Goal: Browse casually: Explore the website without a specific task or goal

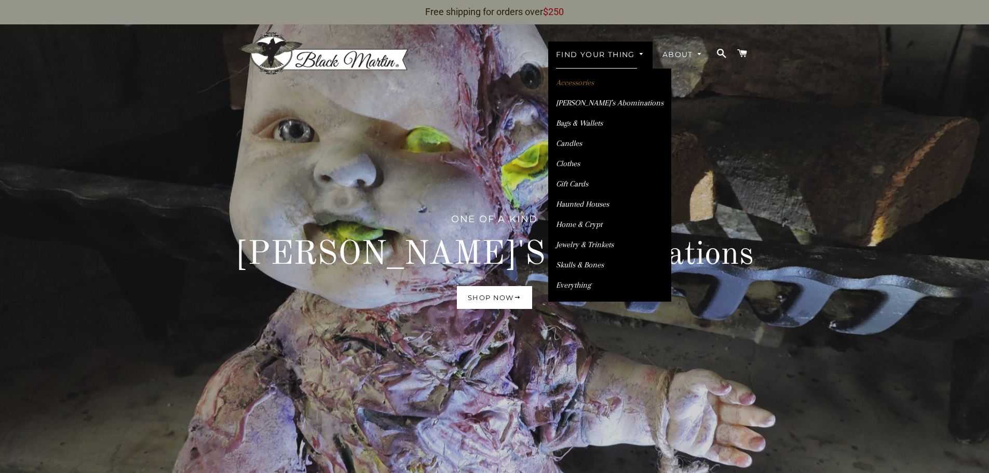
click at [571, 82] on link "Accessories" at bounding box center [609, 83] width 123 height 18
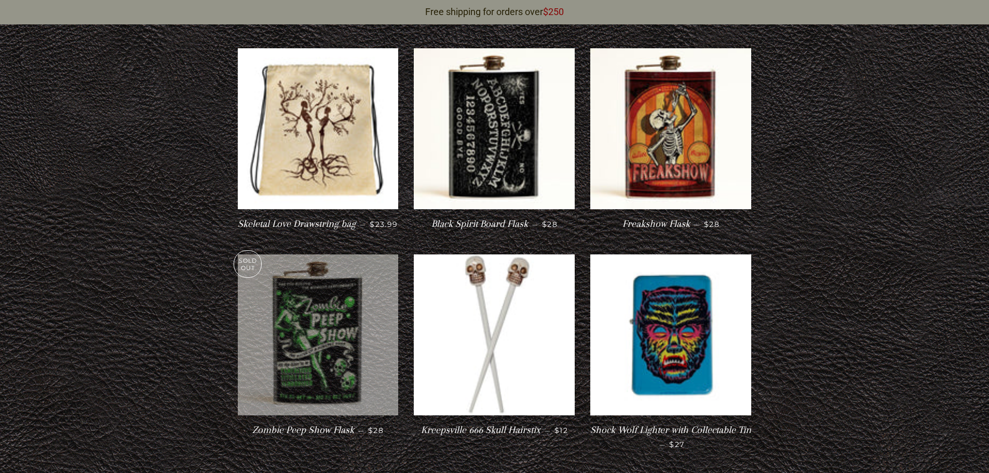
scroll to position [1609, 0]
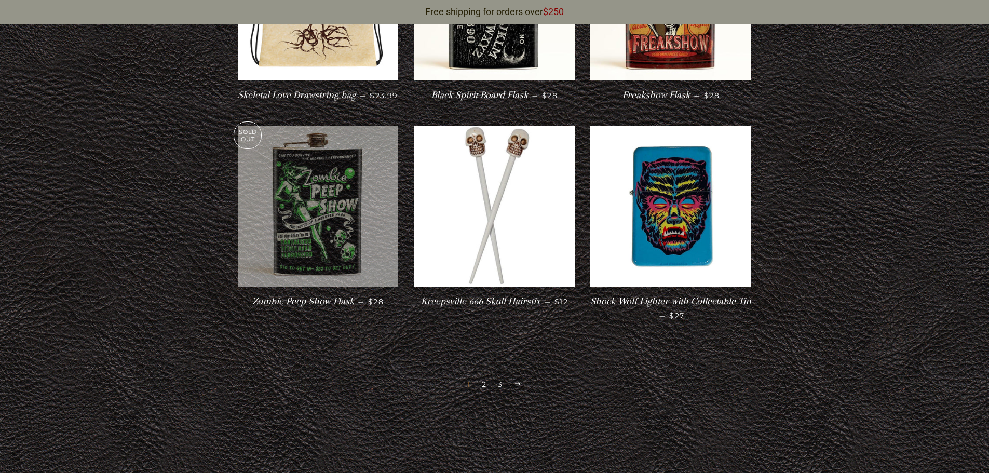
click at [481, 390] on link "2" at bounding box center [484, 384] width 13 height 16
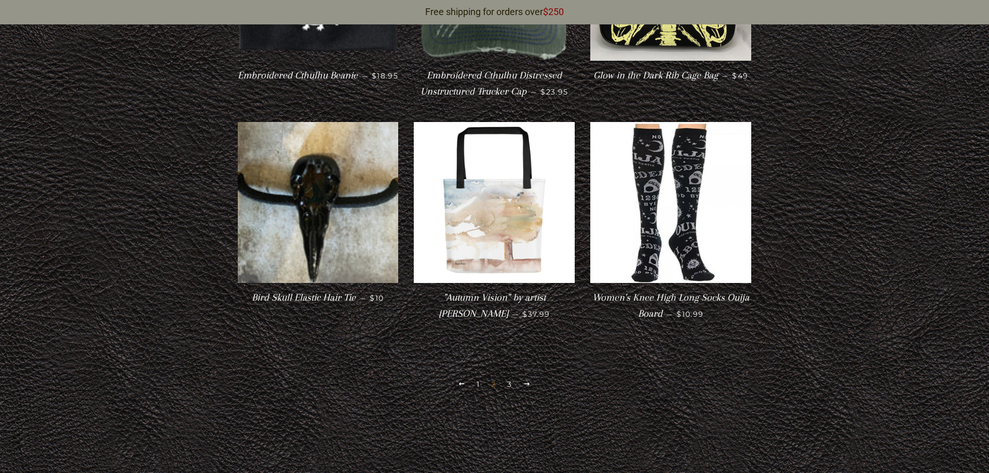
scroll to position [1634, 0]
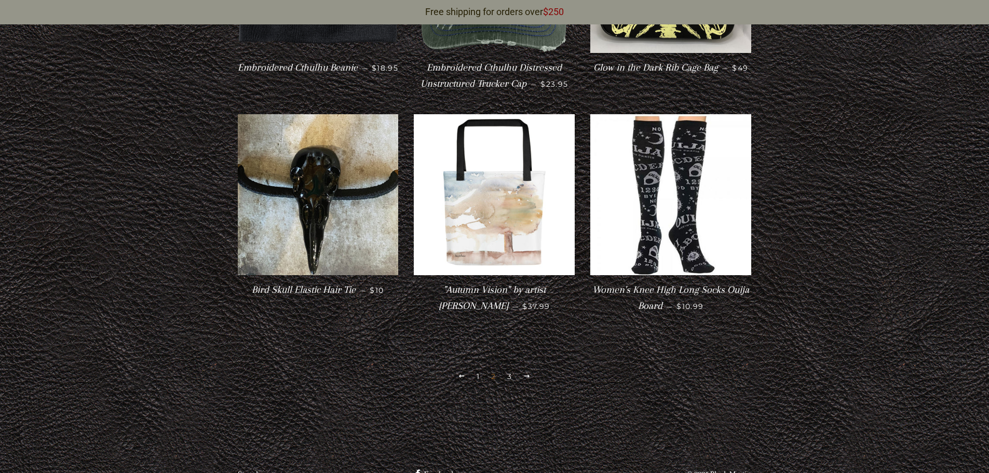
click at [510, 382] on link "3" at bounding box center [509, 377] width 13 height 16
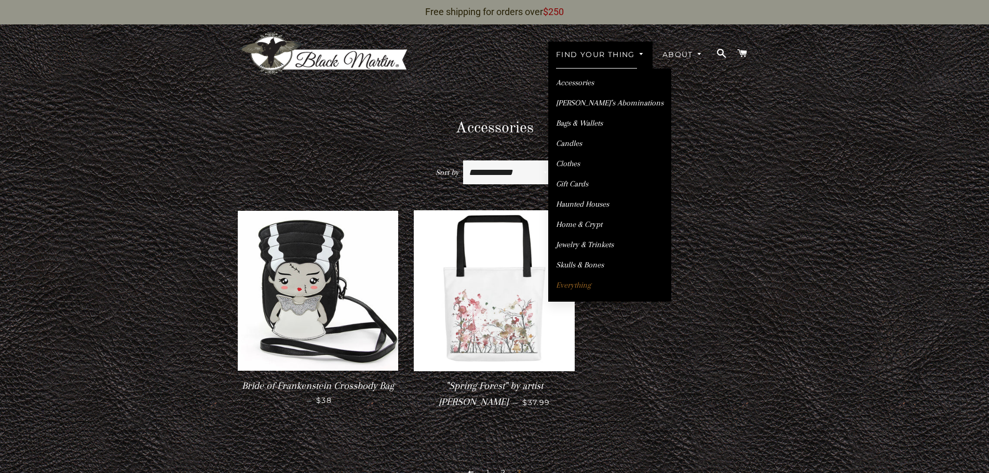
click at [573, 286] on link "Everything" at bounding box center [609, 285] width 123 height 18
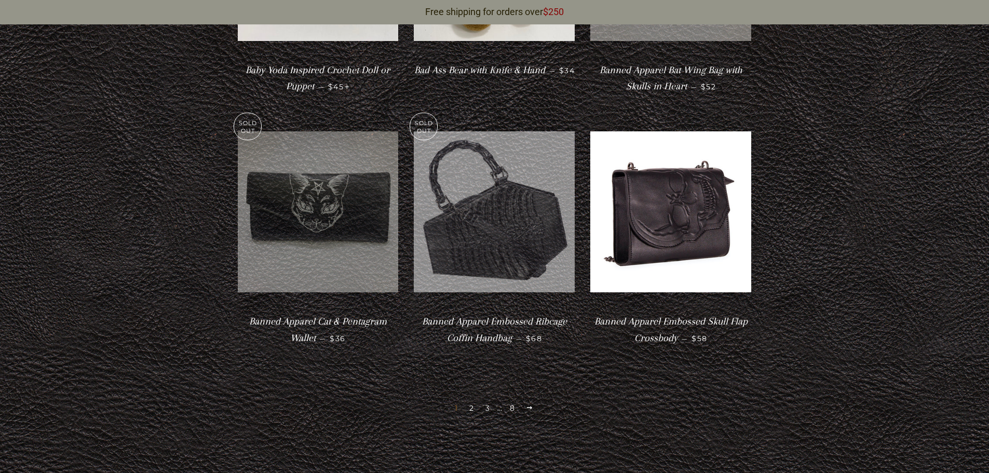
scroll to position [1973, 0]
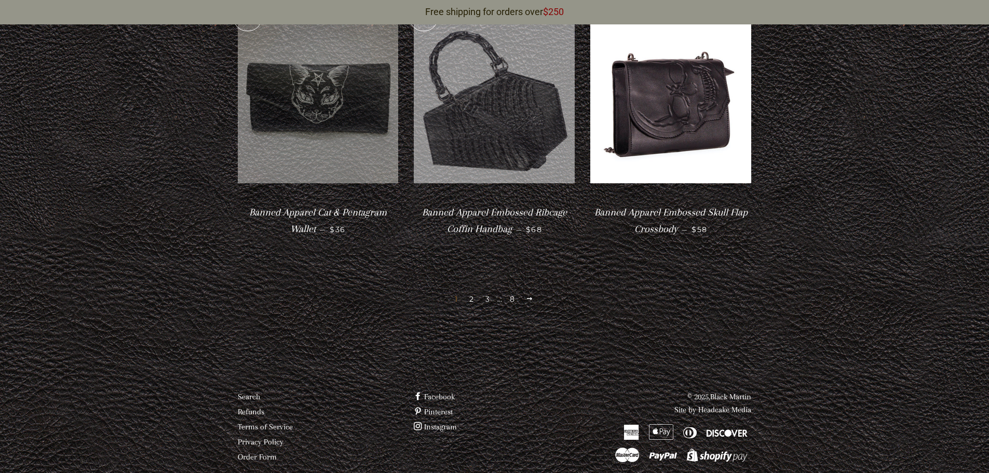
click at [472, 291] on link "2" at bounding box center [471, 299] width 13 height 16
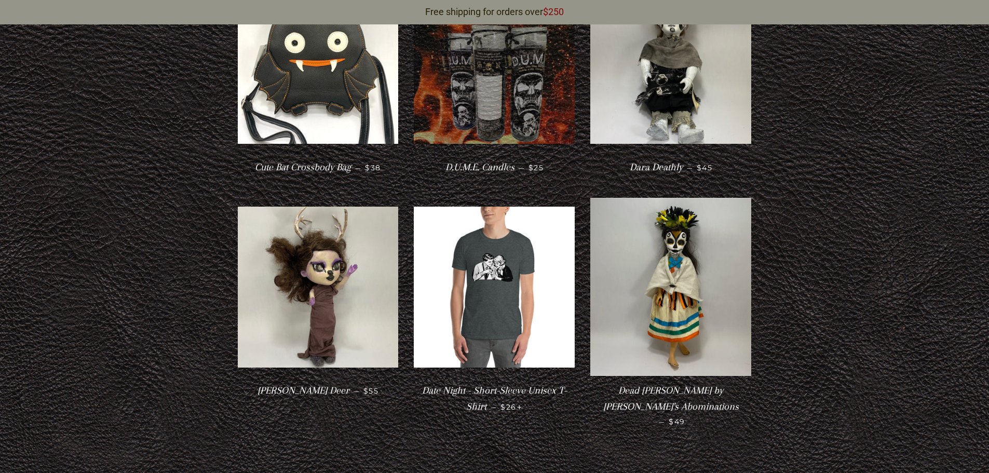
scroll to position [1765, 0]
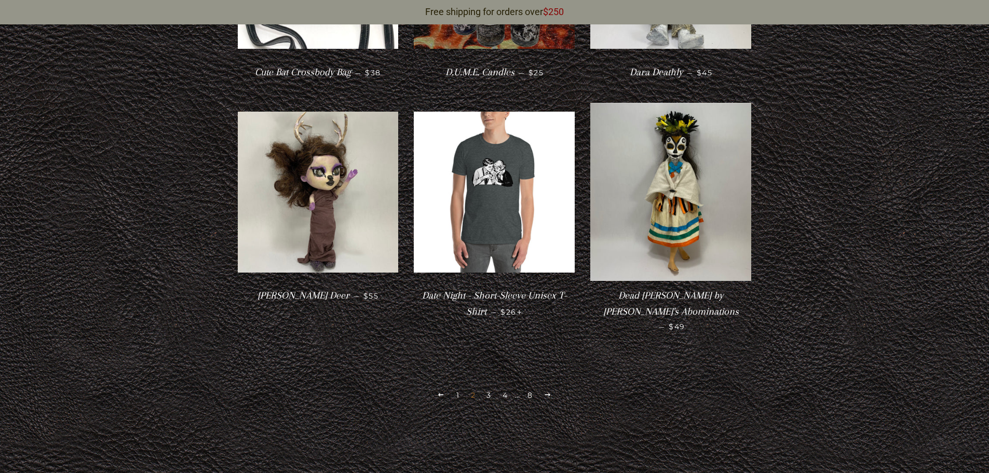
click at [491, 387] on link "3" at bounding box center [488, 395] width 13 height 16
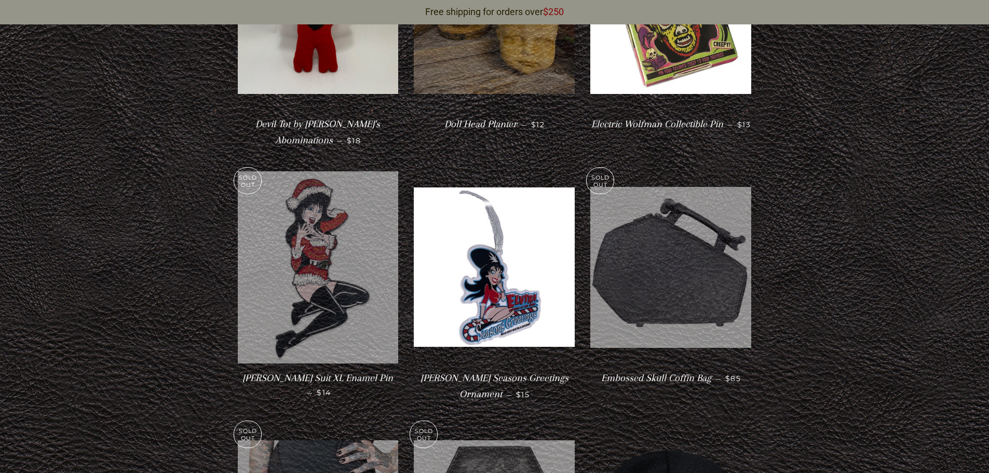
scroll to position [388, 0]
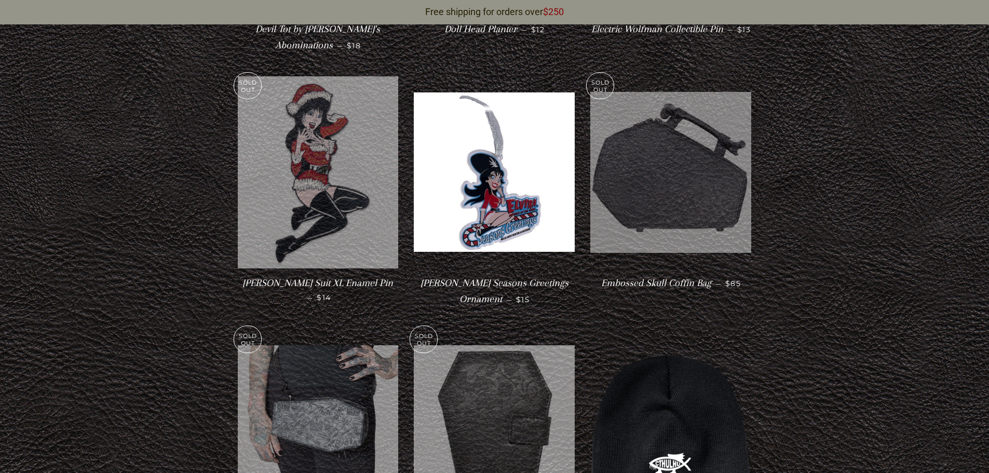
click at [618, 225] on img at bounding box center [670, 172] width 161 height 161
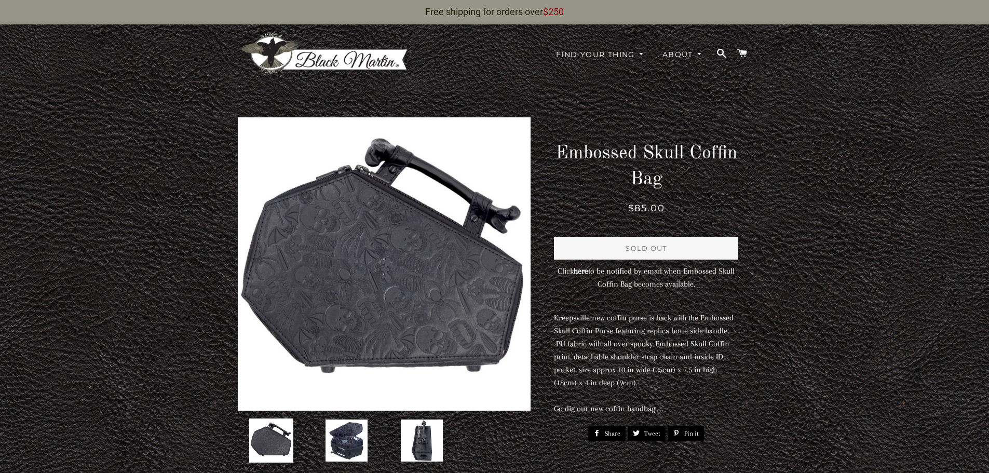
click at [354, 451] on img at bounding box center [346, 440] width 44 height 44
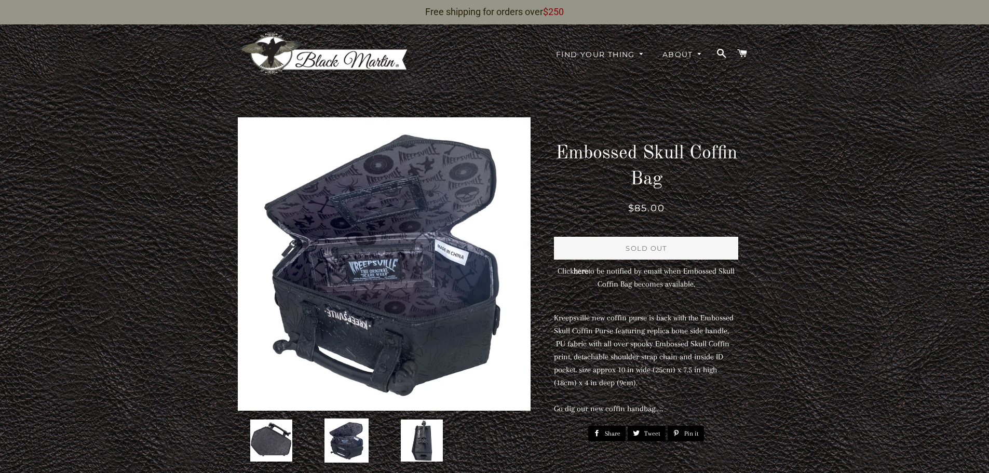
click at [453, 450] on link at bounding box center [421, 440] width 67 height 44
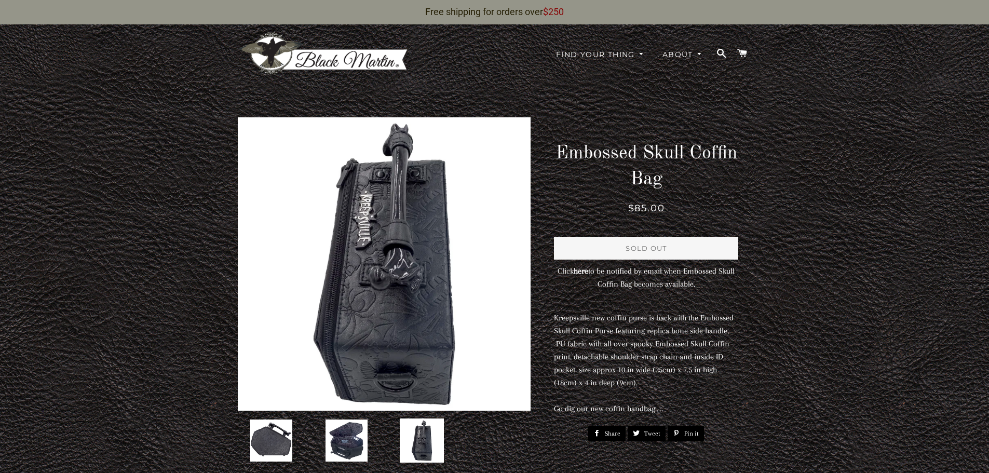
click at [368, 441] on img at bounding box center [346, 440] width 44 height 44
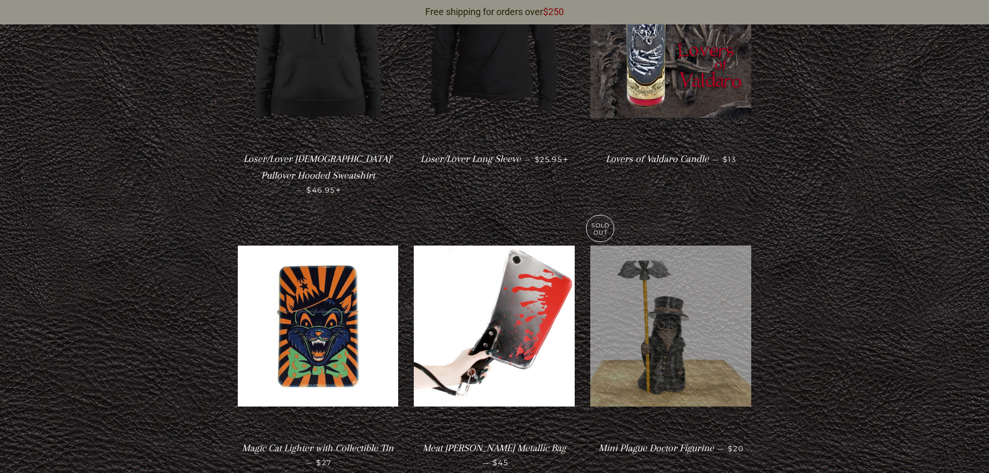
scroll to position [2025, 0]
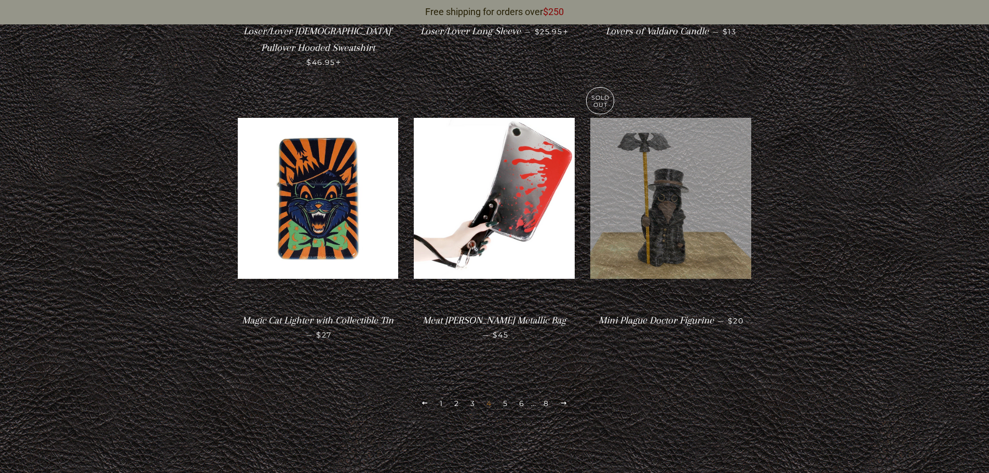
click at [507, 396] on link "5" at bounding box center [505, 404] width 13 height 16
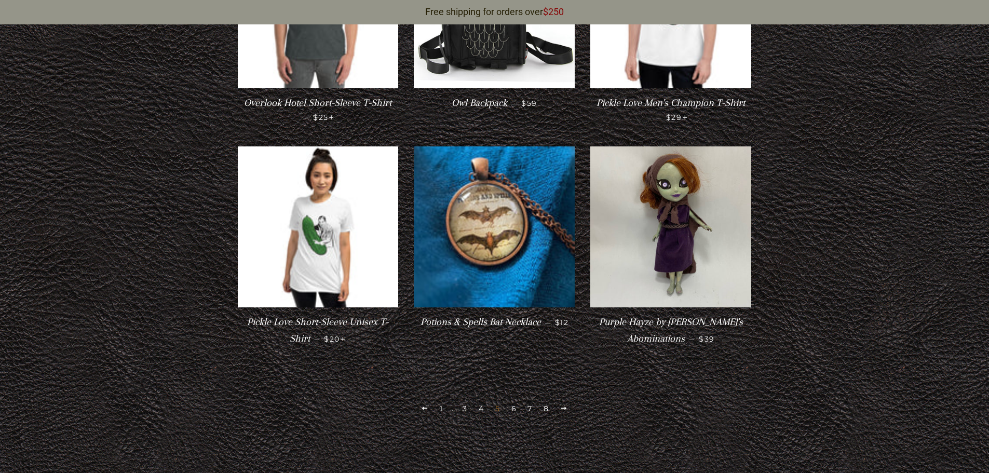
scroll to position [1661, 0]
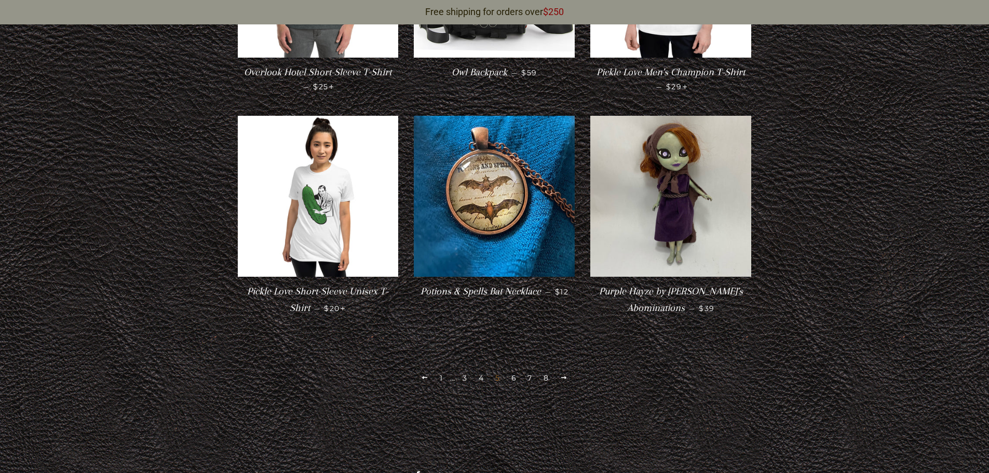
click at [513, 370] on link "6" at bounding box center [513, 378] width 13 height 16
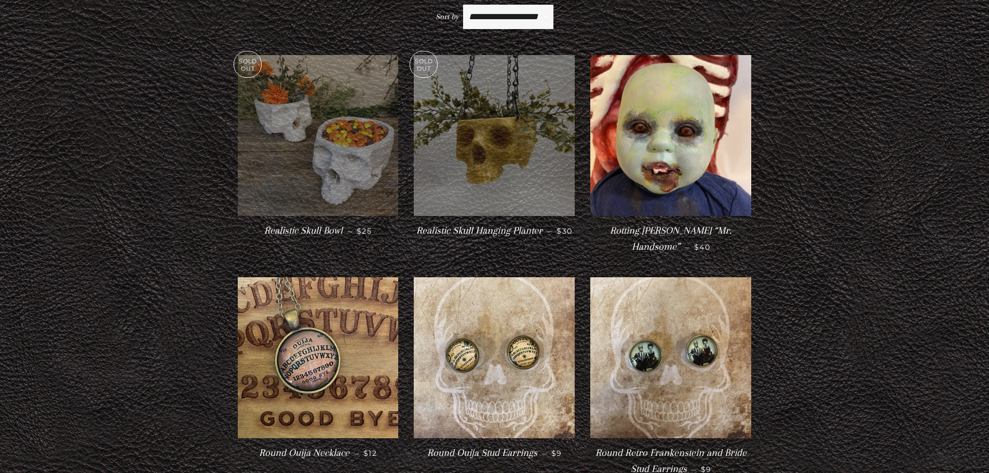
scroll to position [180, 0]
